Goal: Task Accomplishment & Management: Use online tool/utility

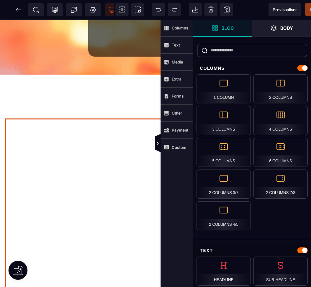
scroll to position [65, 0]
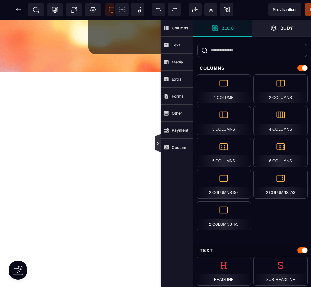
click at [156, 143] on icon at bounding box center [158, 143] width 6 height 5
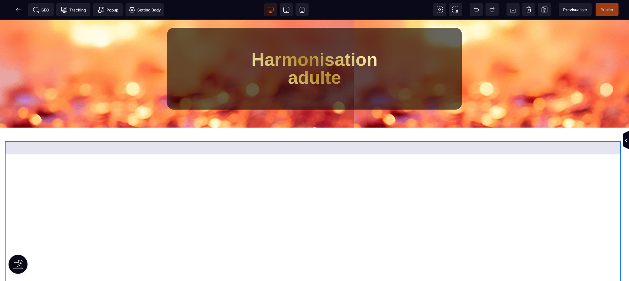
scroll to position [0, 0]
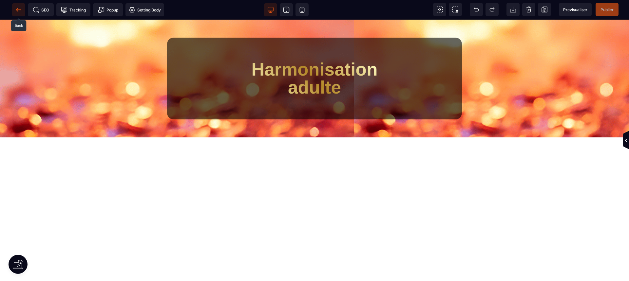
click at [17, 9] on icon at bounding box center [18, 10] width 7 height 7
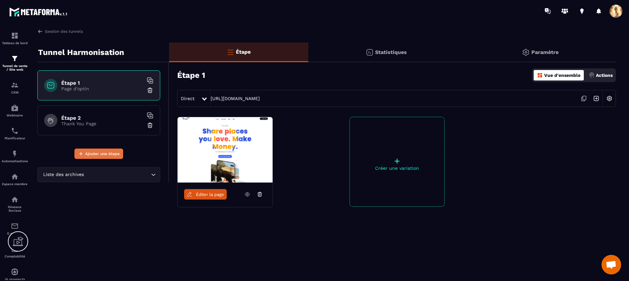
click at [113, 153] on span "Ajouter une étape" at bounding box center [102, 154] width 34 height 7
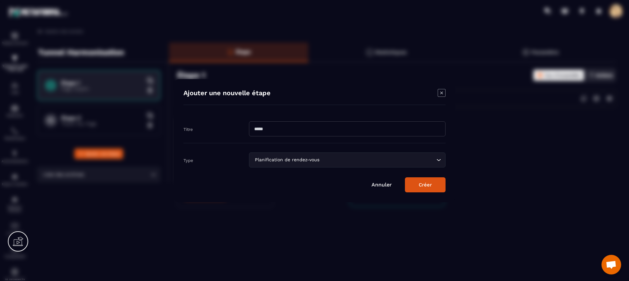
click at [311, 163] on div "Planification de rendez-vous Loading..." at bounding box center [347, 160] width 196 height 15
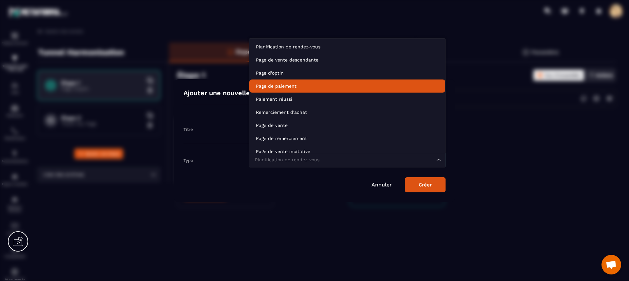
click at [282, 84] on p "Page de paiement" at bounding box center [347, 86] width 183 height 7
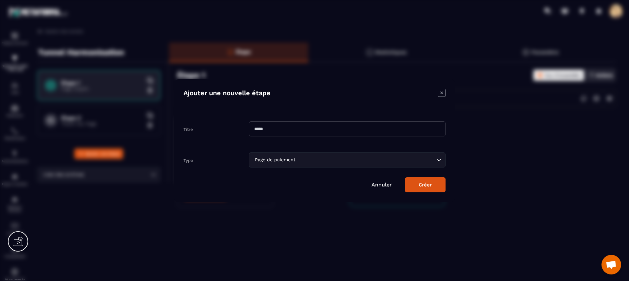
click at [311, 184] on button "Créer" at bounding box center [425, 184] width 41 height 15
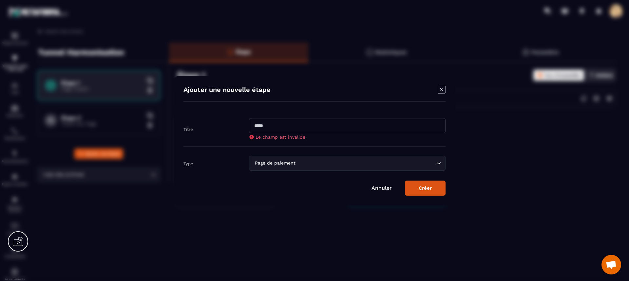
click at [275, 124] on input "Modal window" at bounding box center [347, 125] width 196 height 15
type input "********"
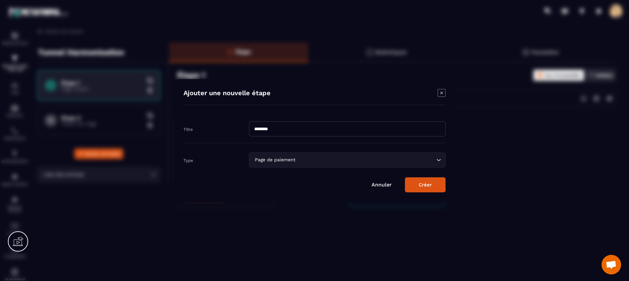
click at [311, 186] on button "Créer" at bounding box center [425, 184] width 41 height 15
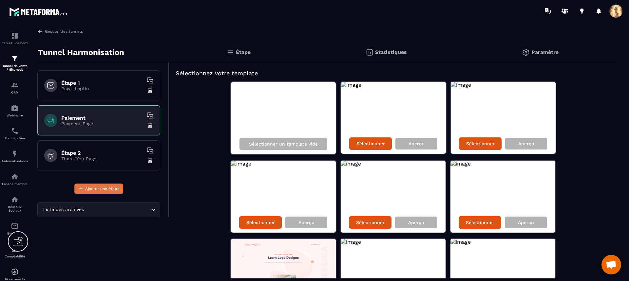
click at [112, 191] on span "Ajouter une étape" at bounding box center [102, 189] width 34 height 7
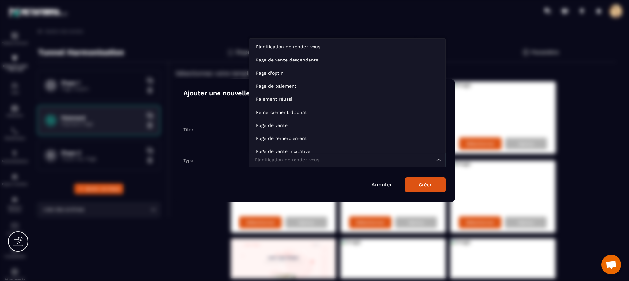
click at [306, 160] on div "Planification de rendez-vous" at bounding box center [343, 160] width 183 height 7
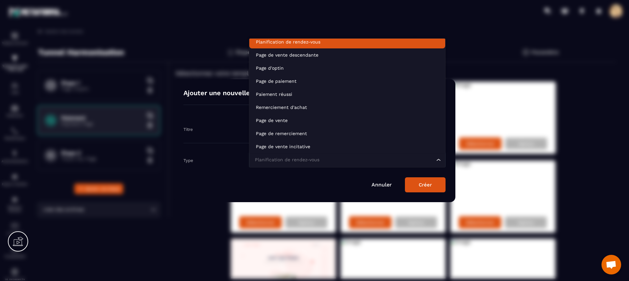
scroll to position [2, 0]
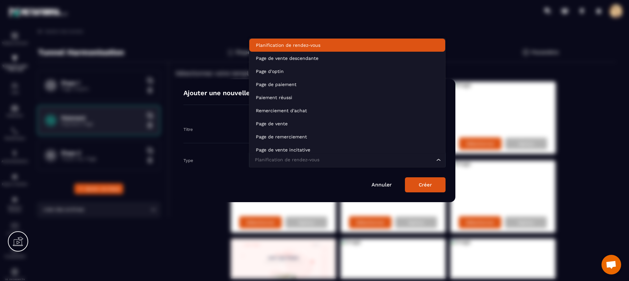
click at [302, 43] on p "Planification de rendez-vous" at bounding box center [347, 45] width 183 height 7
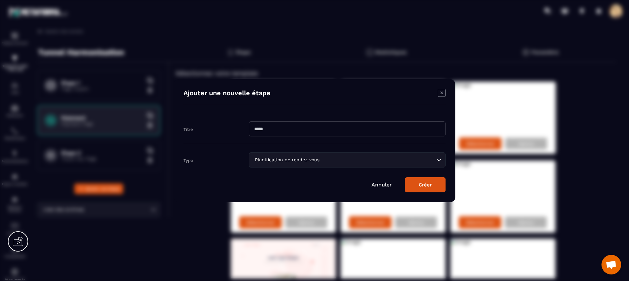
click at [311, 181] on button "Créer" at bounding box center [425, 184] width 41 height 15
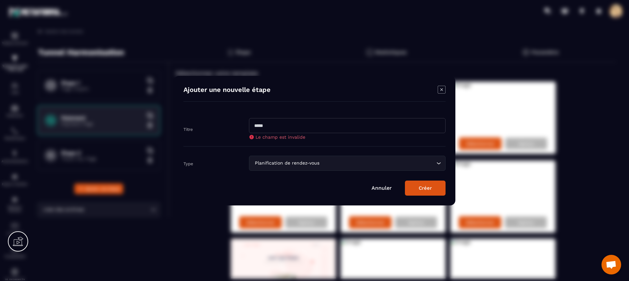
click at [294, 126] on input "Modal window" at bounding box center [347, 125] width 196 height 15
type input "***"
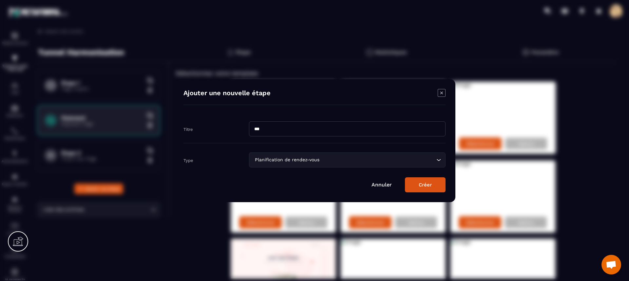
click at [311, 182] on button "Créer" at bounding box center [425, 184] width 41 height 15
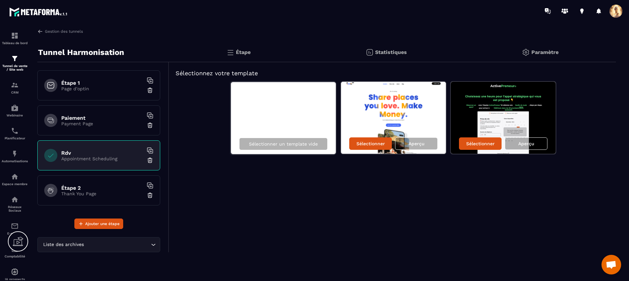
click at [90, 88] on p "Page d'optin" at bounding box center [102, 88] width 82 height 5
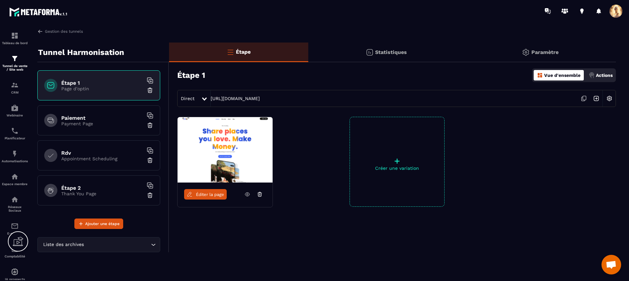
click at [208, 195] on span "Éditer la page" at bounding box center [210, 194] width 28 height 5
